Goal: Task Accomplishment & Management: Use online tool/utility

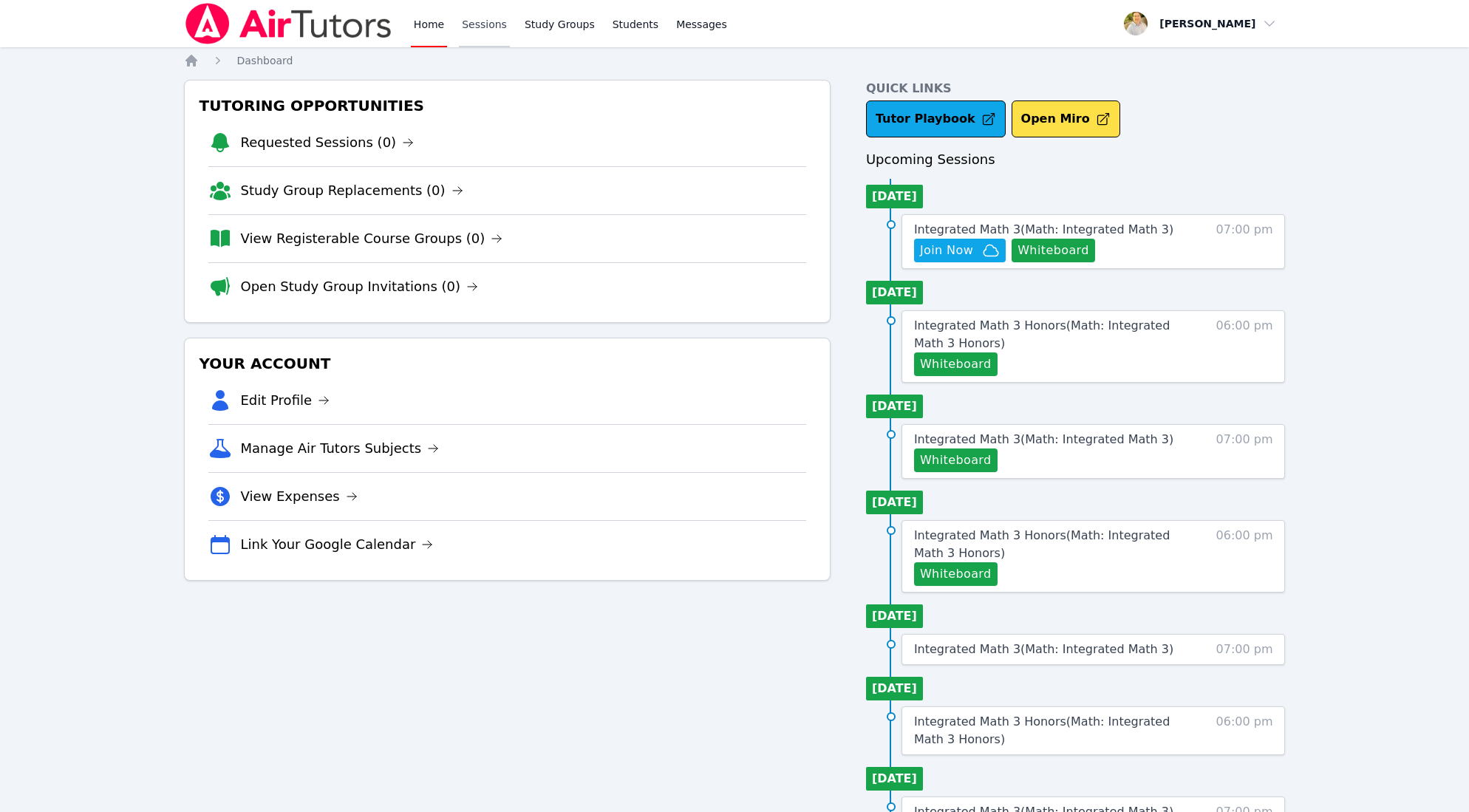
click at [477, 24] on link "Sessions" at bounding box center [485, 24] width 51 height 48
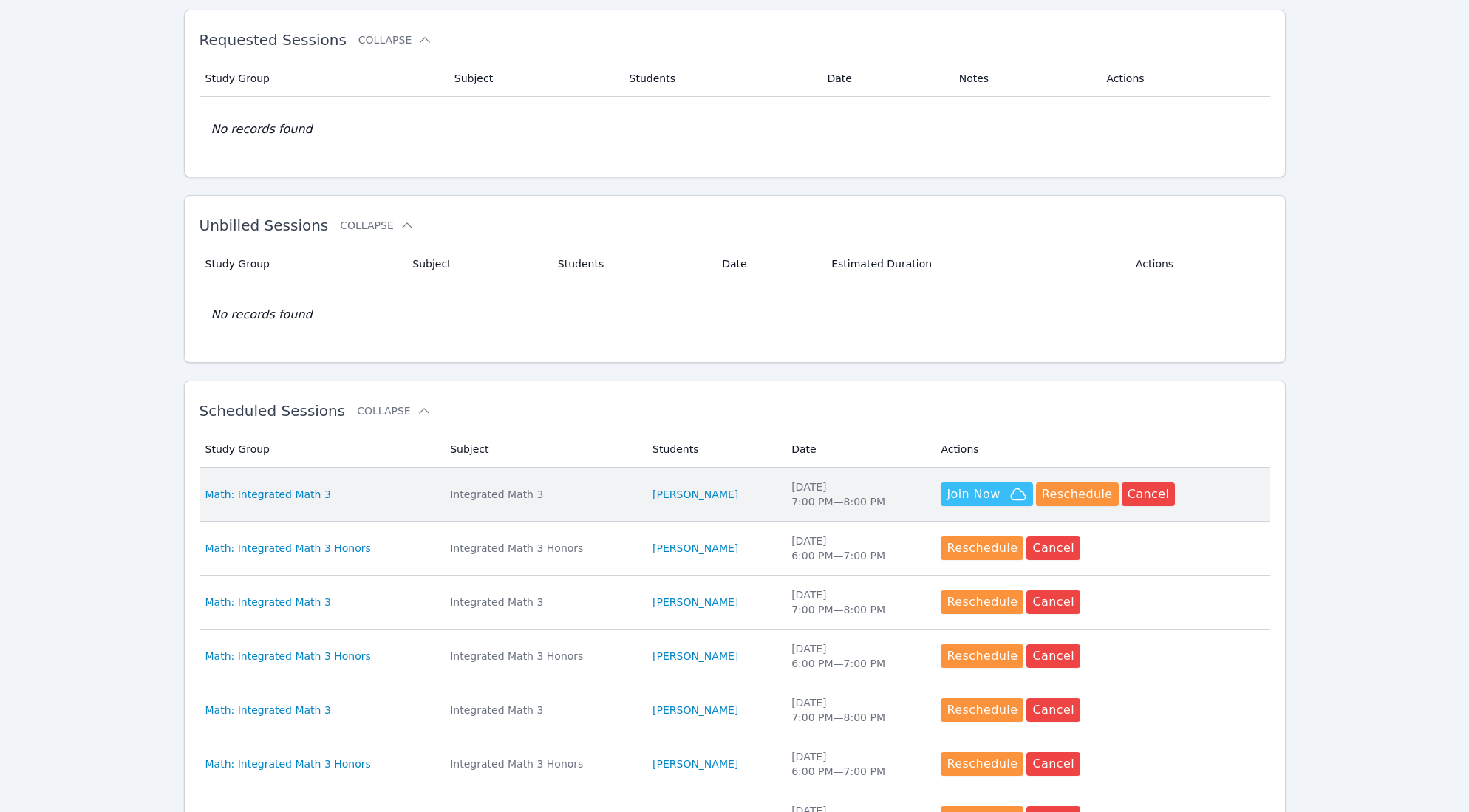
scroll to position [82, 0]
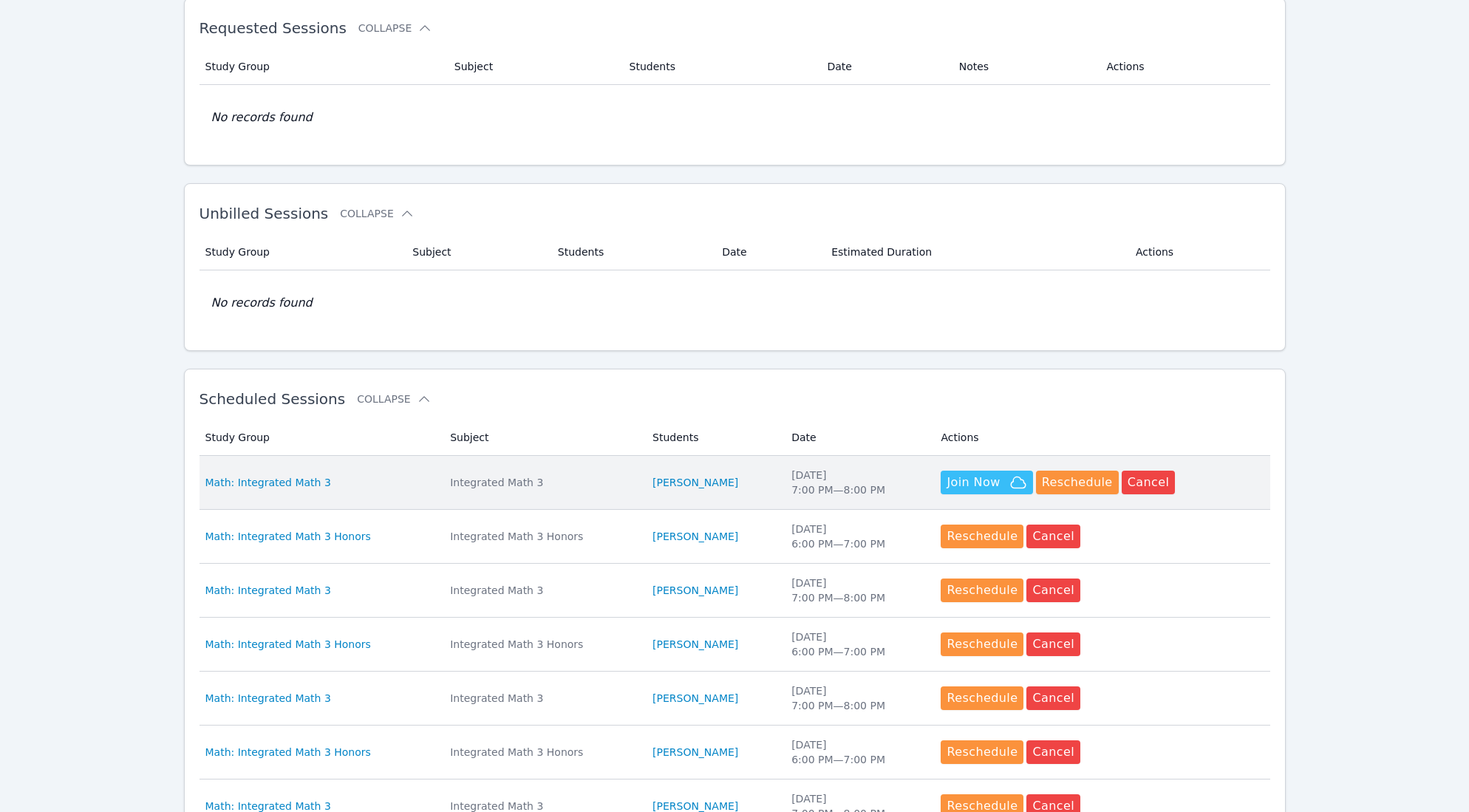
click at [983, 476] on span "Join Now" at bounding box center [974, 482] width 53 height 18
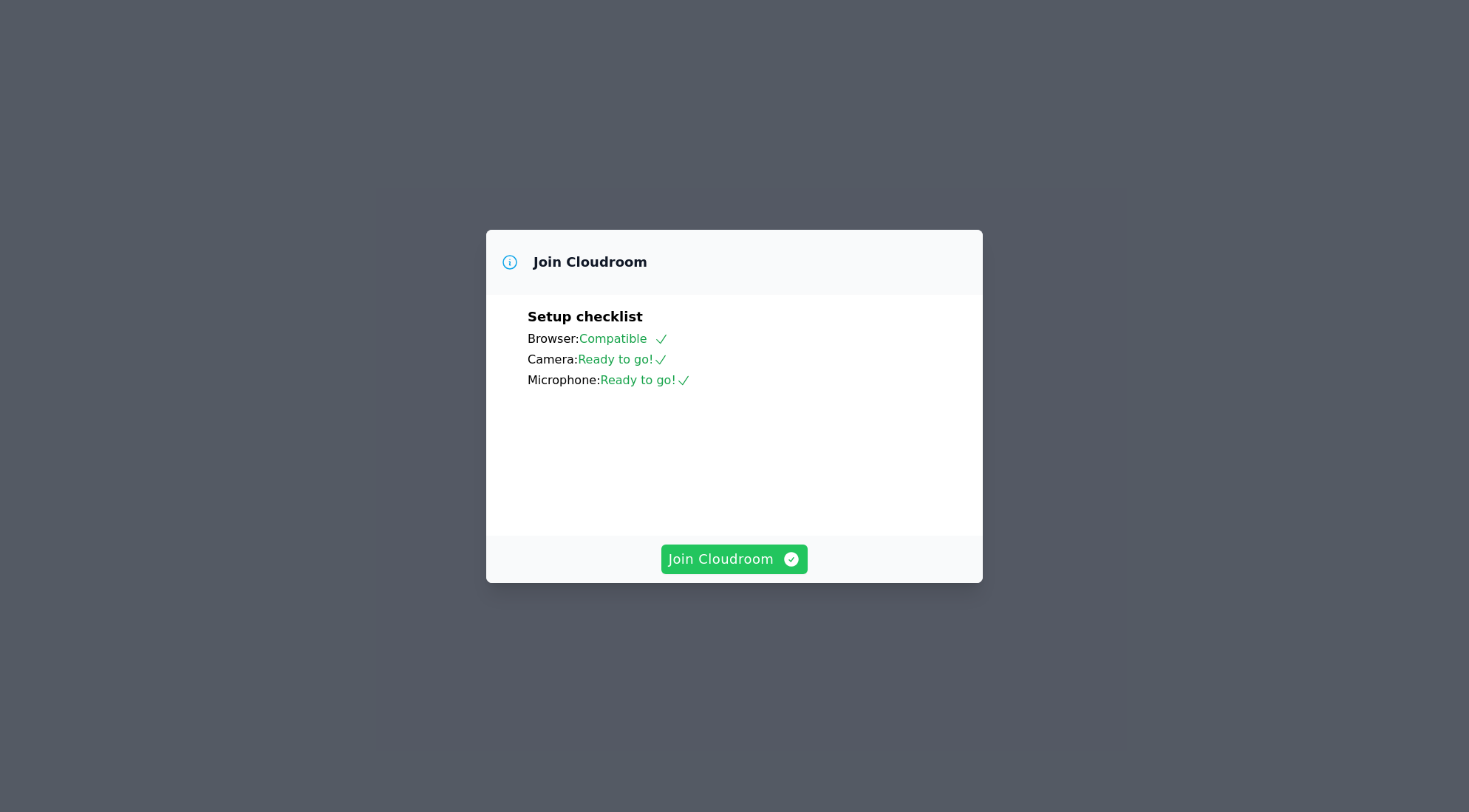
click at [750, 570] on span "Join Cloudroom" at bounding box center [734, 560] width 132 height 21
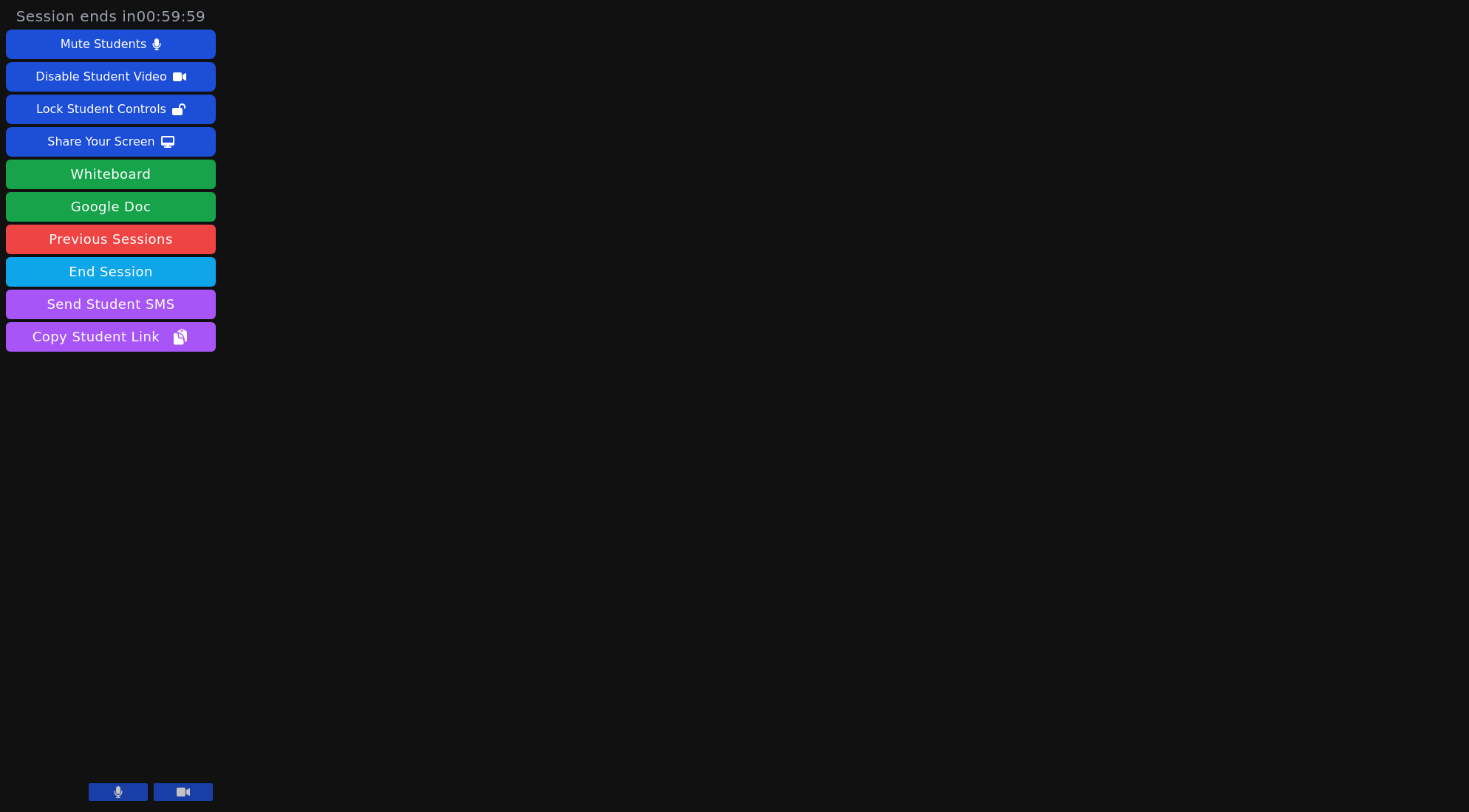
click at [126, 788] on button at bounding box center [118, 792] width 59 height 18
click at [1186, 61] on div "Session ends in 00:59:33 Mute Students Disable Student Video Lock Student Contr…" at bounding box center [734, 406] width 1469 height 812
click at [1271, 49] on div "Session ends in 00:59:31 Mute Students Disable Student Video Lock Student Contr…" at bounding box center [734, 406] width 1469 height 812
click at [1328, 75] on div "Session ends in 00:59:29 Mute Students Disable Student Video Lock Student Contr…" at bounding box center [734, 406] width 1469 height 812
click at [1206, 105] on div "Session ends in 00:59:21 Mute Students Disable Student Video Lock Student Contr…" at bounding box center [734, 406] width 1469 height 812
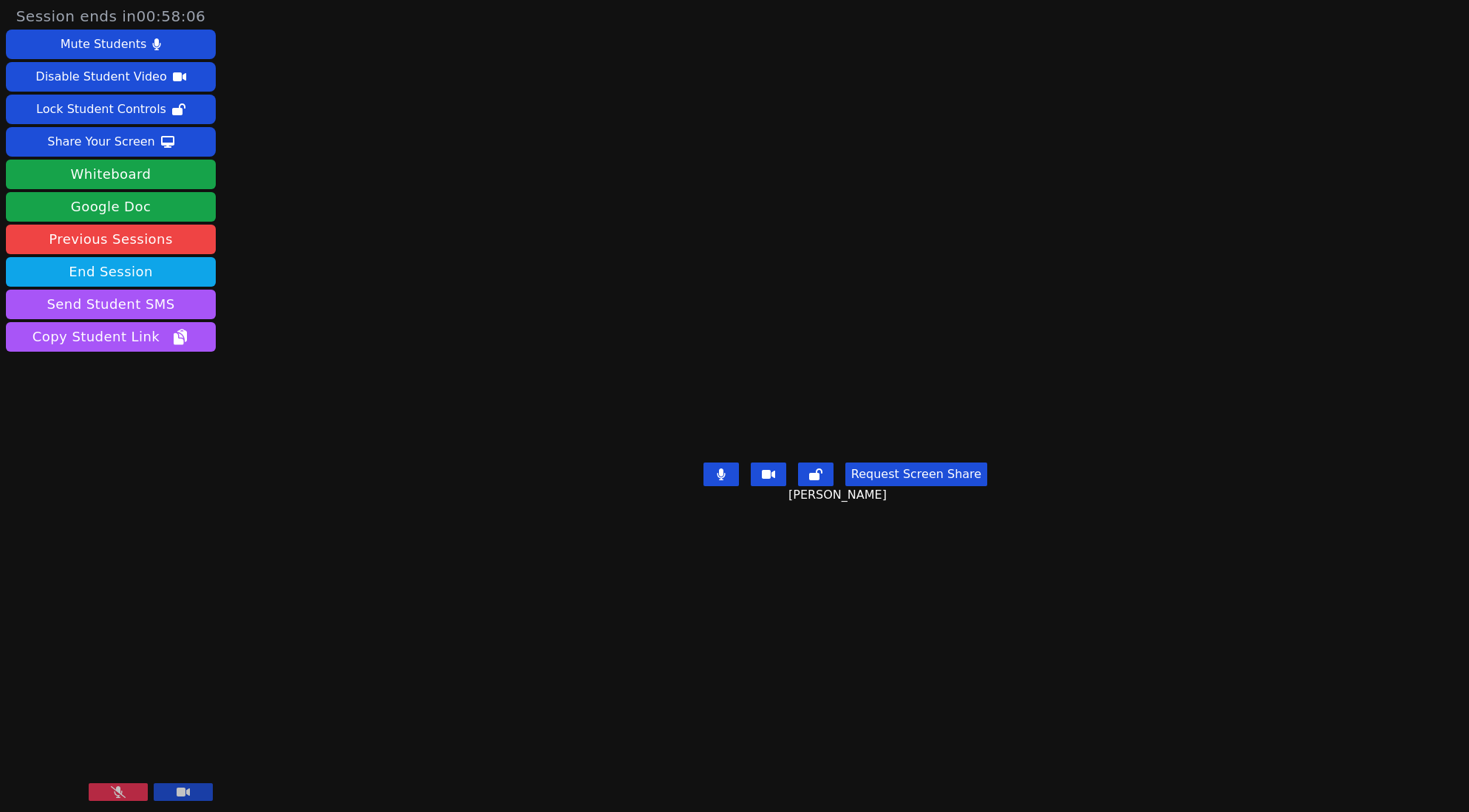
click at [115, 795] on icon at bounding box center [119, 792] width 15 height 11
click at [117, 791] on icon at bounding box center [118, 792] width 9 height 11
click at [158, 134] on button "Share Your Screen" at bounding box center [110, 142] width 210 height 29
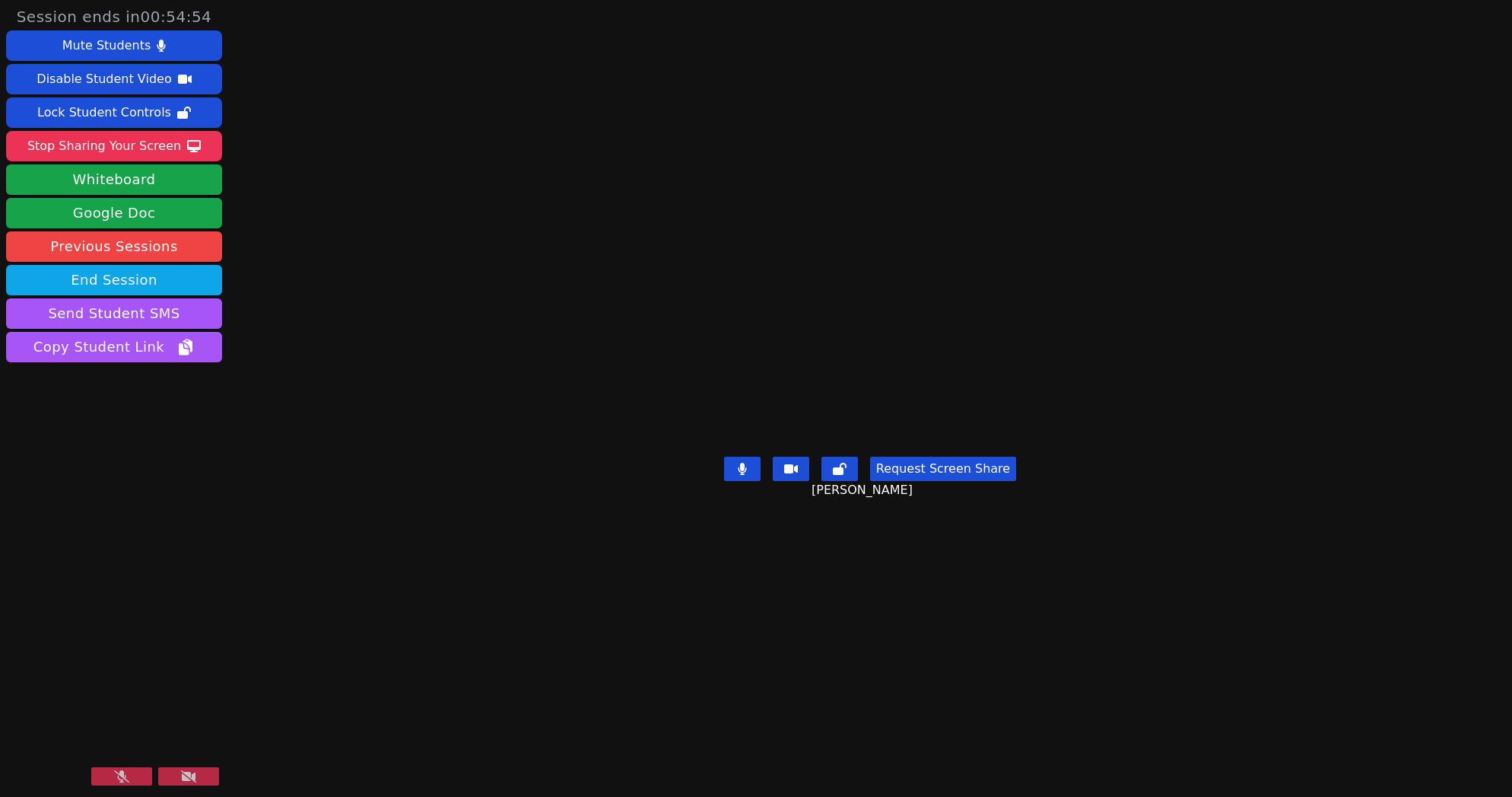
click at [128, 775] on icon at bounding box center [122, 776] width 16 height 12
click at [128, 775] on button at bounding box center [121, 776] width 61 height 19
click at [128, 775] on icon at bounding box center [122, 776] width 16 height 12
click at [128, 775] on button at bounding box center [121, 776] width 61 height 19
click at [128, 775] on icon at bounding box center [122, 776] width 16 height 12
